Goal: Transaction & Acquisition: Purchase product/service

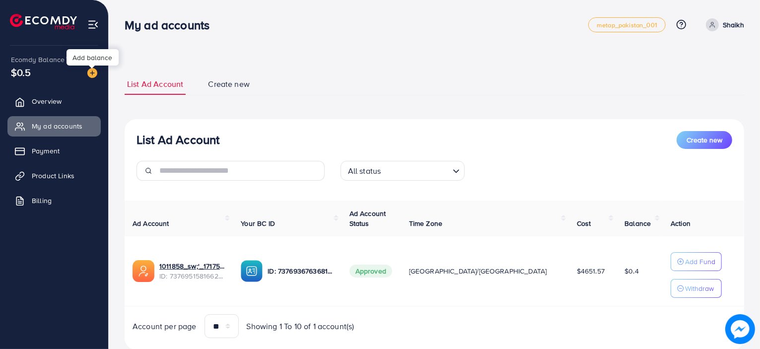
click at [93, 69] on img at bounding box center [92, 73] width 10 height 10
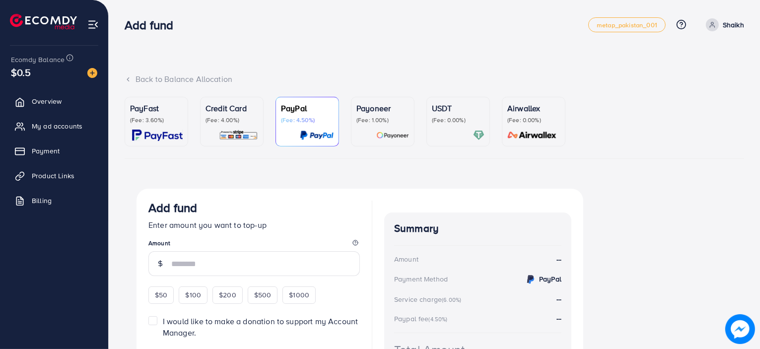
click at [165, 122] on p "(Fee: 3.60%)" at bounding box center [156, 120] width 53 height 8
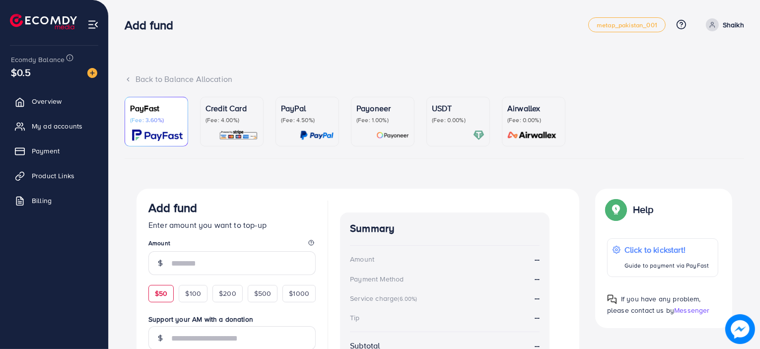
click at [166, 296] on span "$50" at bounding box center [161, 293] width 12 height 10
type input "**"
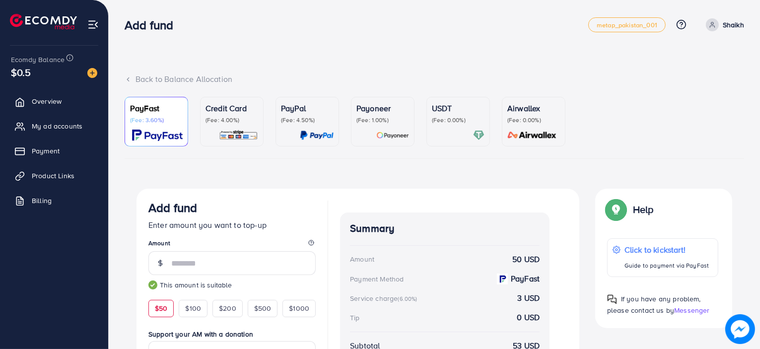
scroll to position [156, 0]
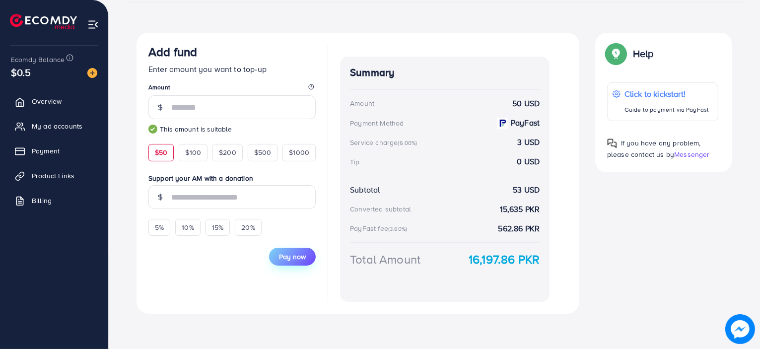
click at [298, 262] on button "Pay now" at bounding box center [292, 257] width 47 height 18
